Goal: Check status: Check status

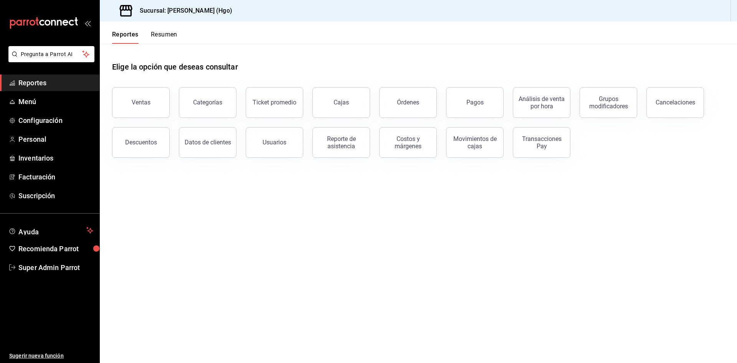
click at [128, 116] on button "Ventas" at bounding box center [141, 102] width 58 height 31
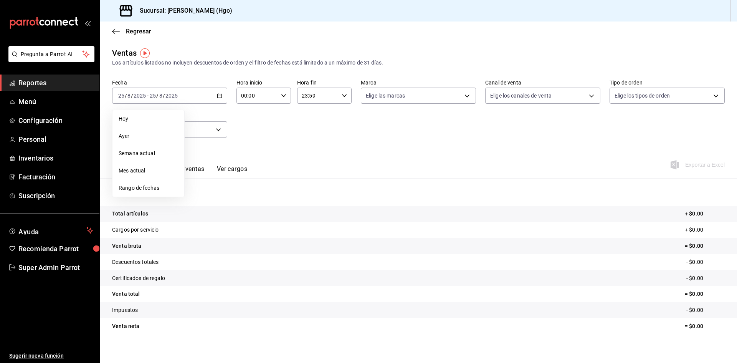
click at [155, 135] on span "Ayer" at bounding box center [149, 136] width 60 height 8
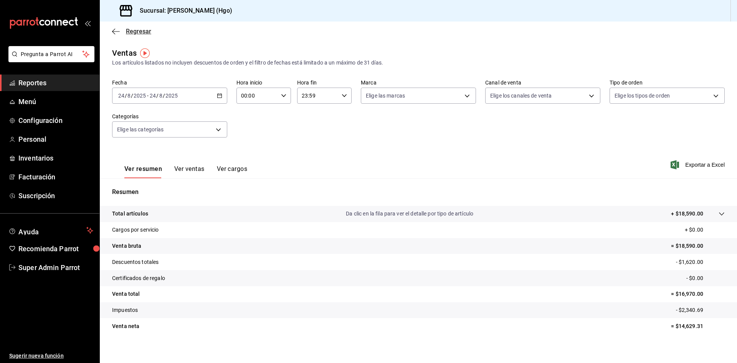
click at [118, 32] on icon "button" at bounding box center [116, 31] width 8 height 7
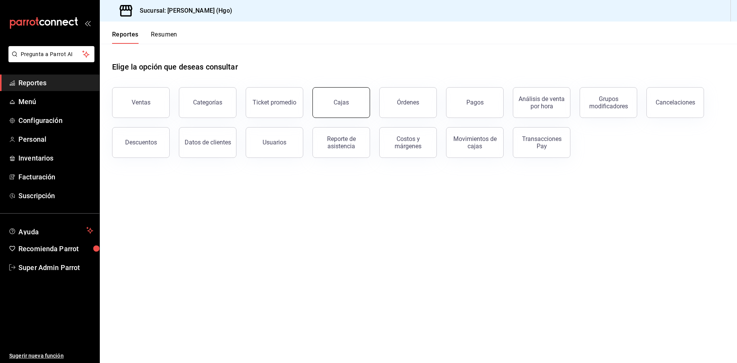
click at [345, 103] on div "Cajas" at bounding box center [341, 102] width 15 height 7
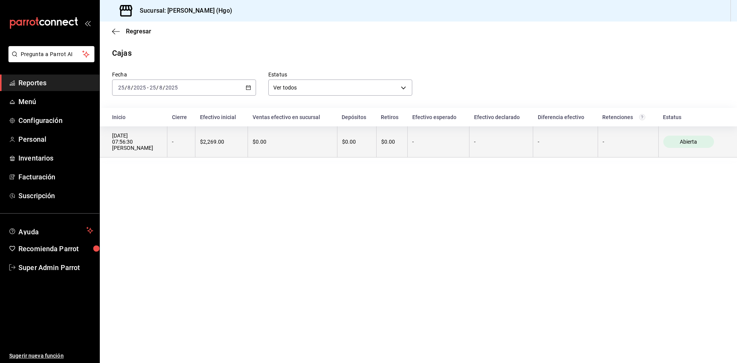
click at [195, 152] on th "-" at bounding box center [181, 141] width 28 height 31
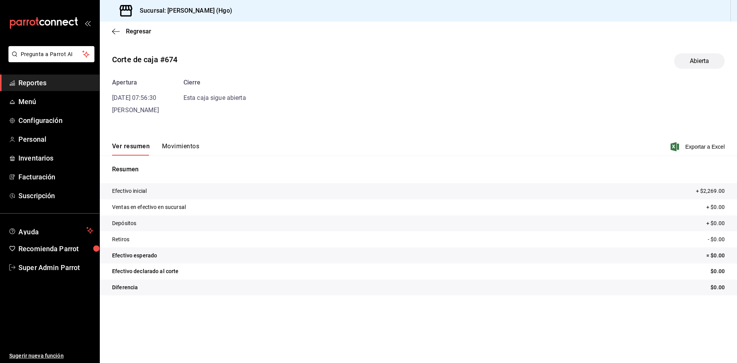
click at [113, 18] on div "Sucursal: [PERSON_NAME] (Hgo)" at bounding box center [170, 11] width 129 height 22
click at [117, 33] on icon "button" at bounding box center [116, 31] width 8 height 7
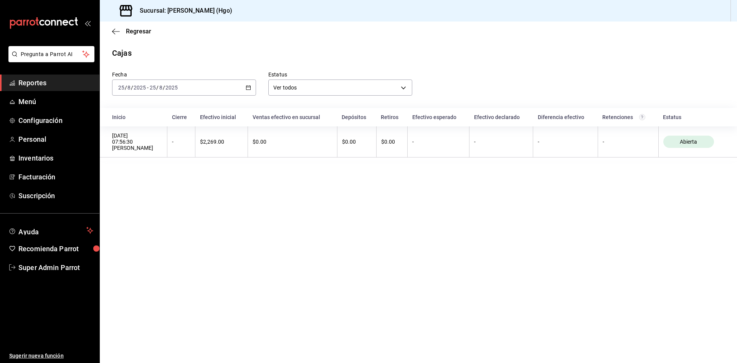
click at [193, 85] on div "[DATE] [DATE] - [DATE] [DATE]" at bounding box center [184, 88] width 144 height 16
click at [149, 132] on li "Ayer" at bounding box center [149, 127] width 72 height 17
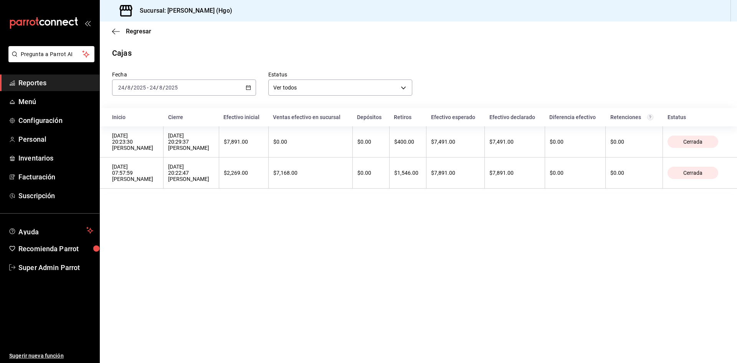
click at [247, 88] on icon "button" at bounding box center [248, 87] width 5 height 5
click at [479, 243] on main "Regresar Cajas Fecha [DATE] [DATE] - [DATE] [DATE] [DATE] [DATE] Semana actual …" at bounding box center [419, 192] width 638 height 341
